Goal: Task Accomplishment & Management: Use online tool/utility

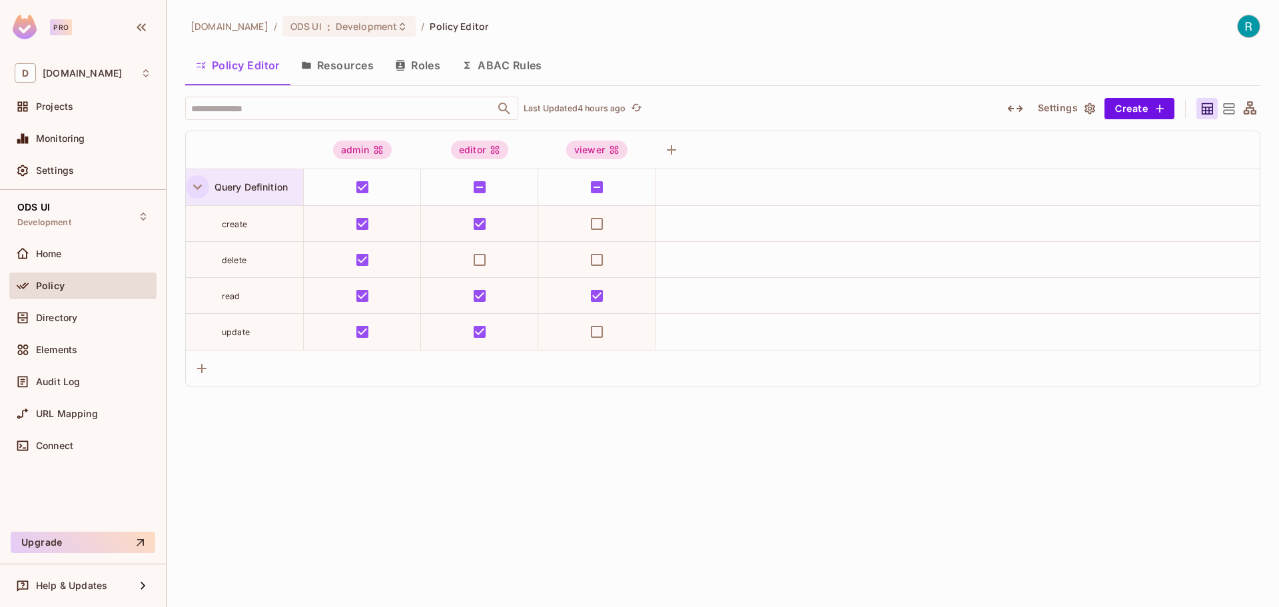
click at [193, 193] on icon "button" at bounding box center [197, 187] width 18 height 18
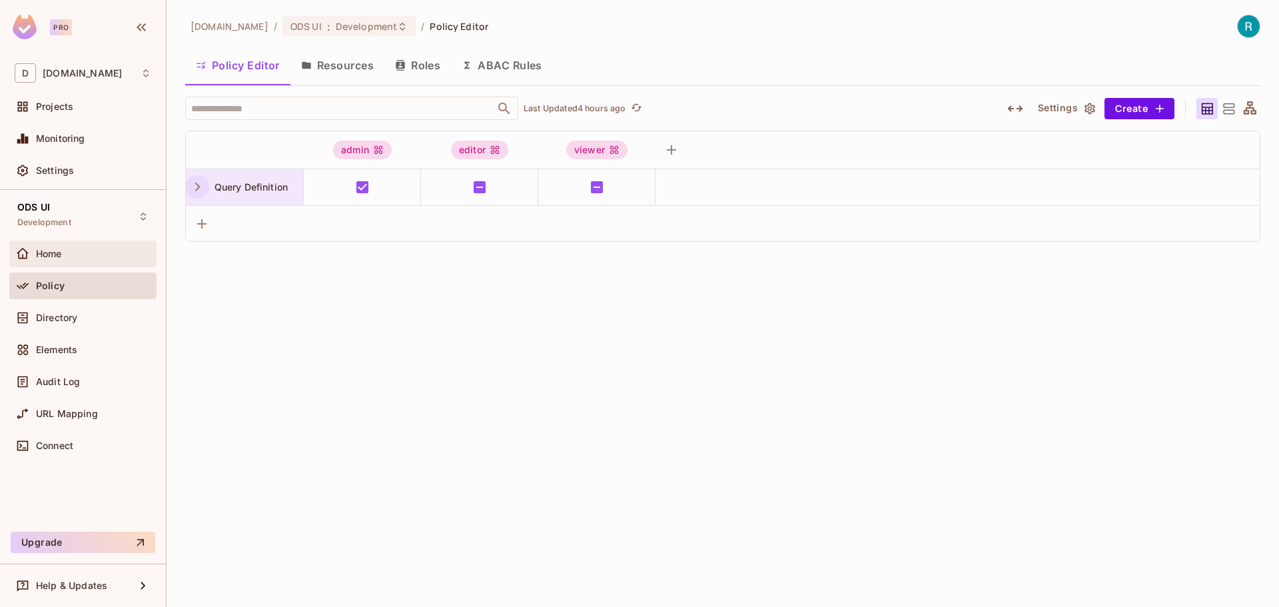
click at [41, 258] on span "Home" at bounding box center [49, 253] width 26 height 11
